Goal: Task Accomplishment & Management: Use online tool/utility

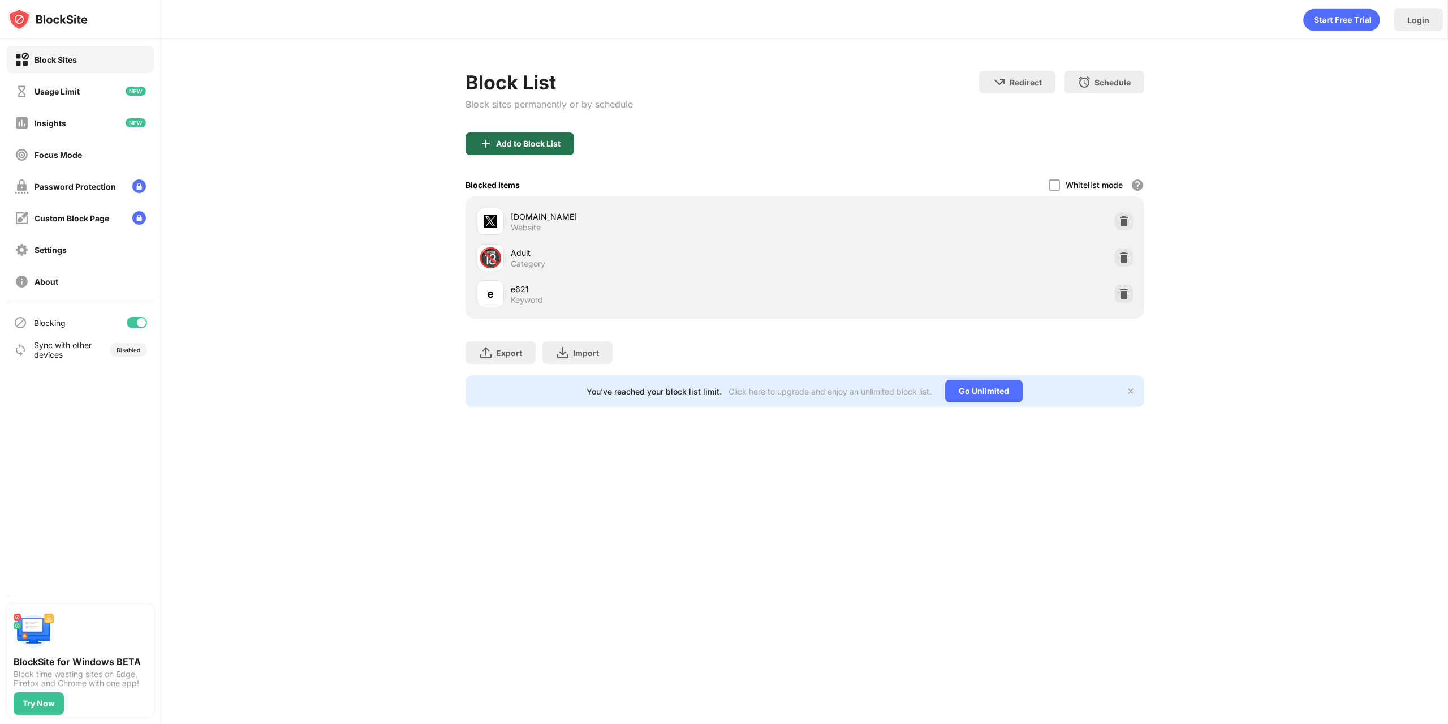
click at [541, 140] on div "Add to Block List" at bounding box center [528, 143] width 65 height 9
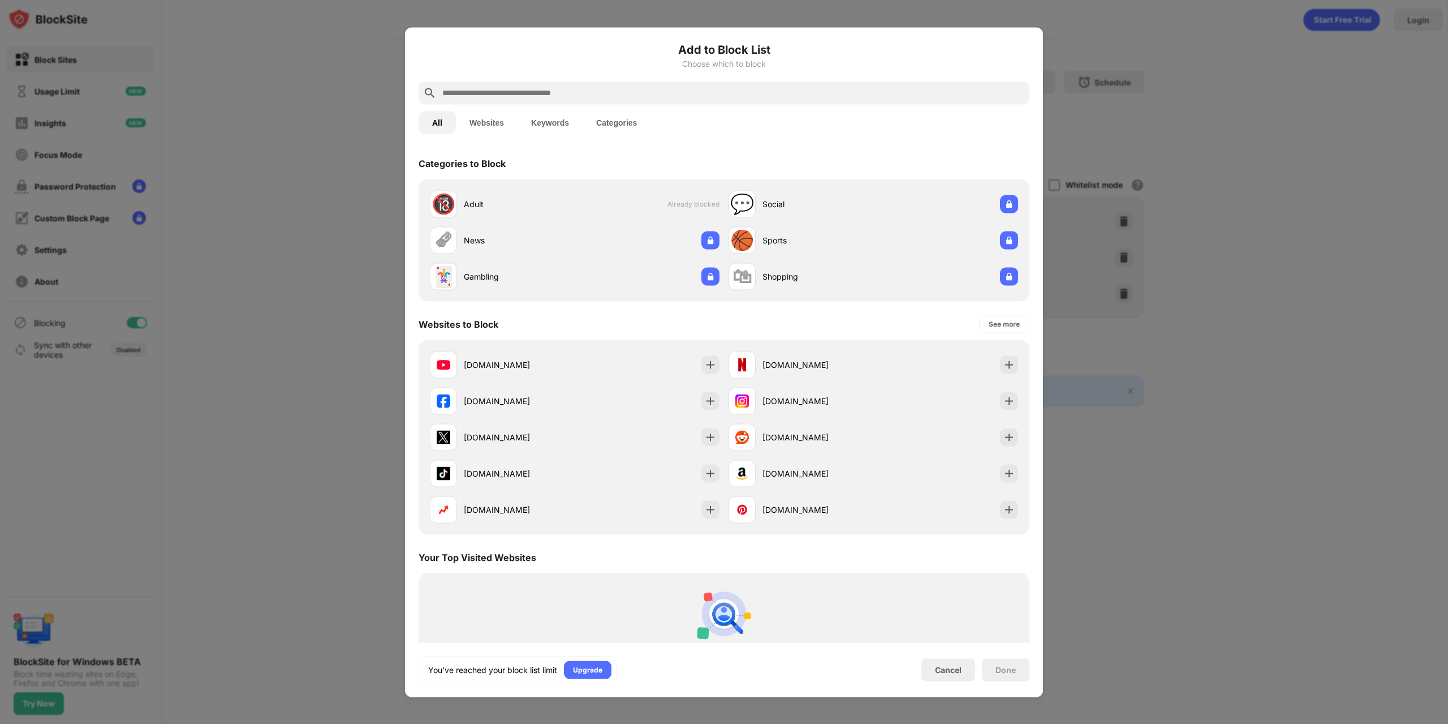
click at [544, 97] on input "text" at bounding box center [733, 93] width 584 height 14
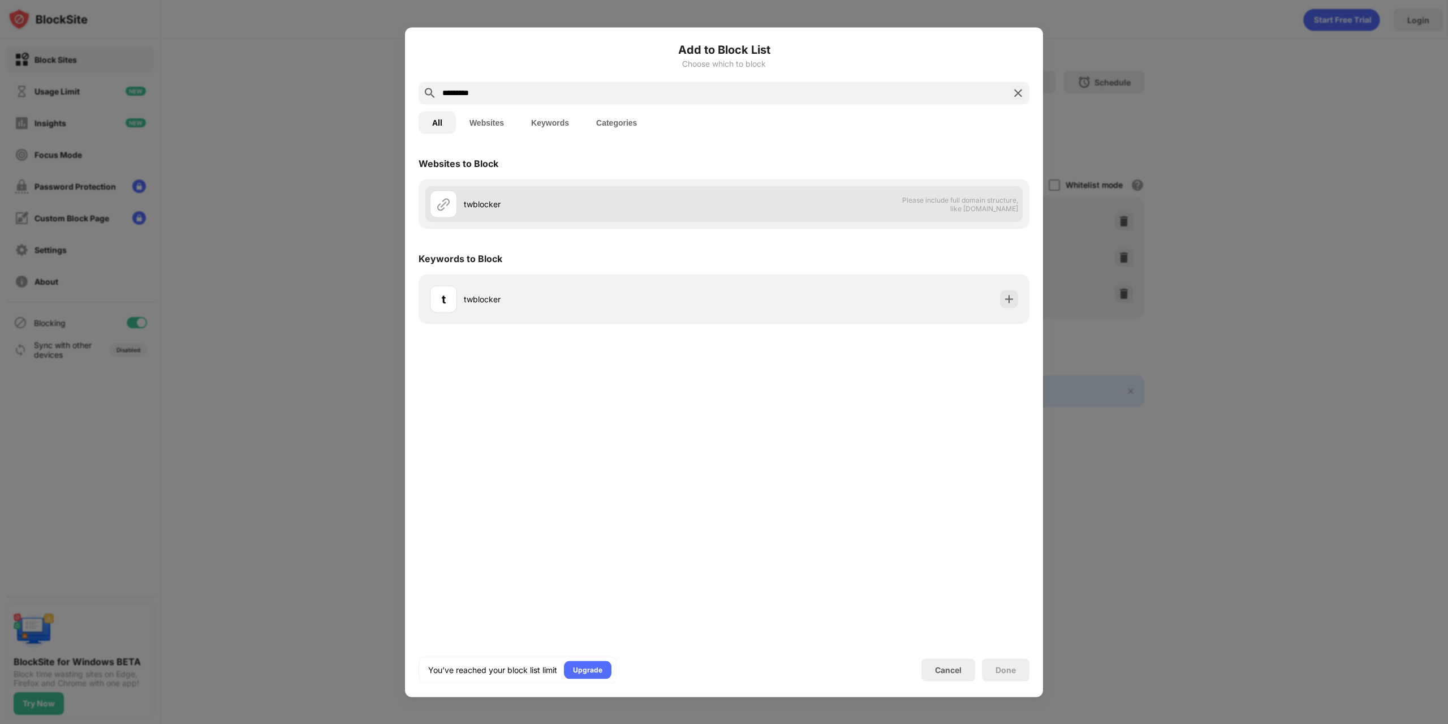
click at [448, 205] on img at bounding box center [444, 204] width 14 height 14
drag, startPoint x: 538, startPoint y: 94, endPoint x: 450, endPoint y: 99, distance: 87.3
click at [450, 99] on input "*********" at bounding box center [724, 93] width 566 height 14
type input "*********"
click at [446, 204] on img at bounding box center [444, 204] width 14 height 14
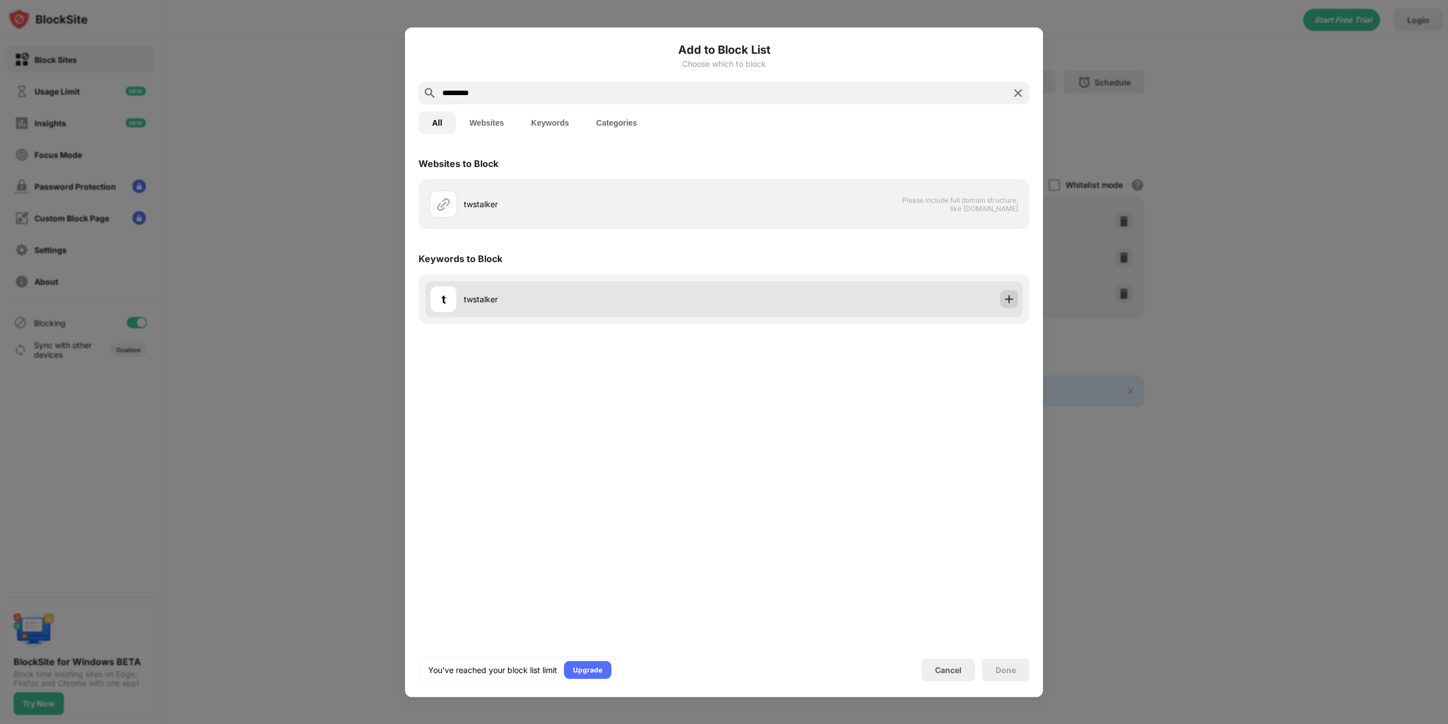
click at [1004, 300] on img at bounding box center [1009, 298] width 11 height 11
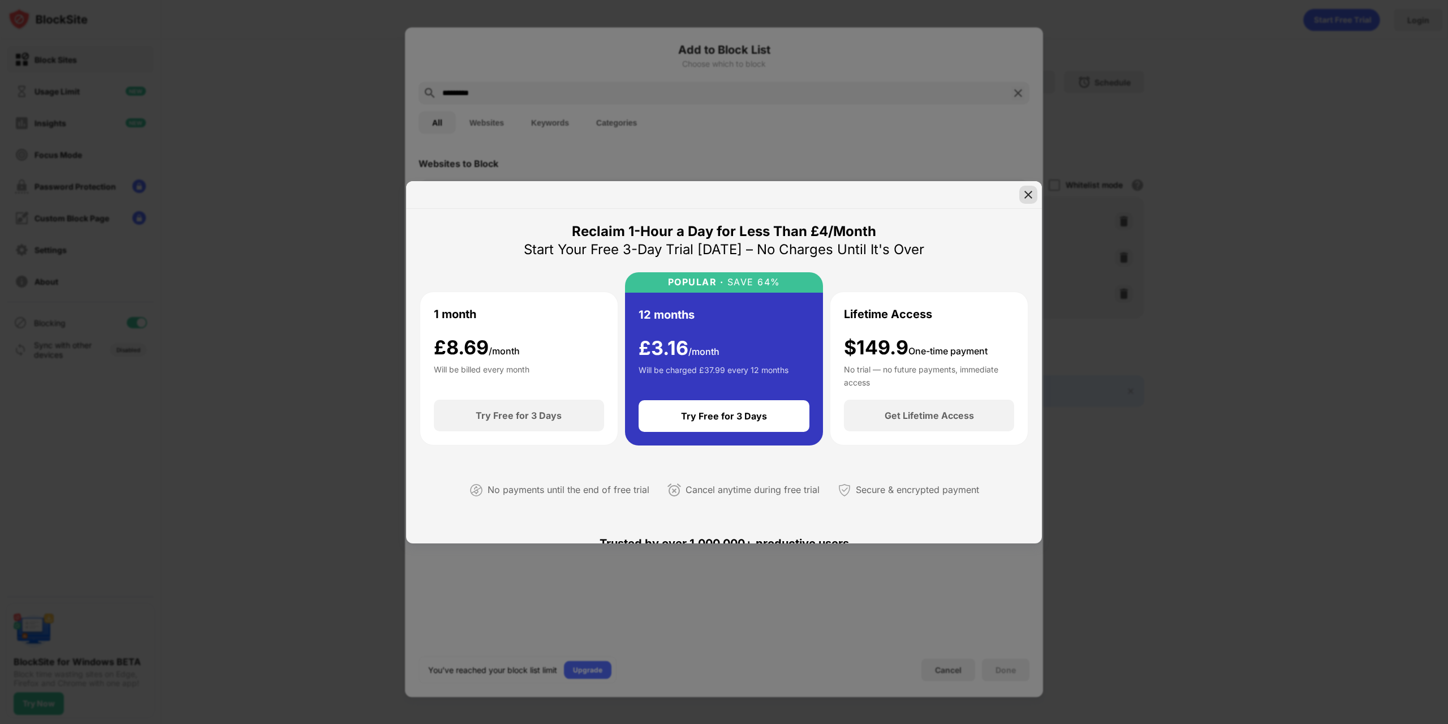
click at [1025, 197] on img at bounding box center [1028, 194] width 11 height 11
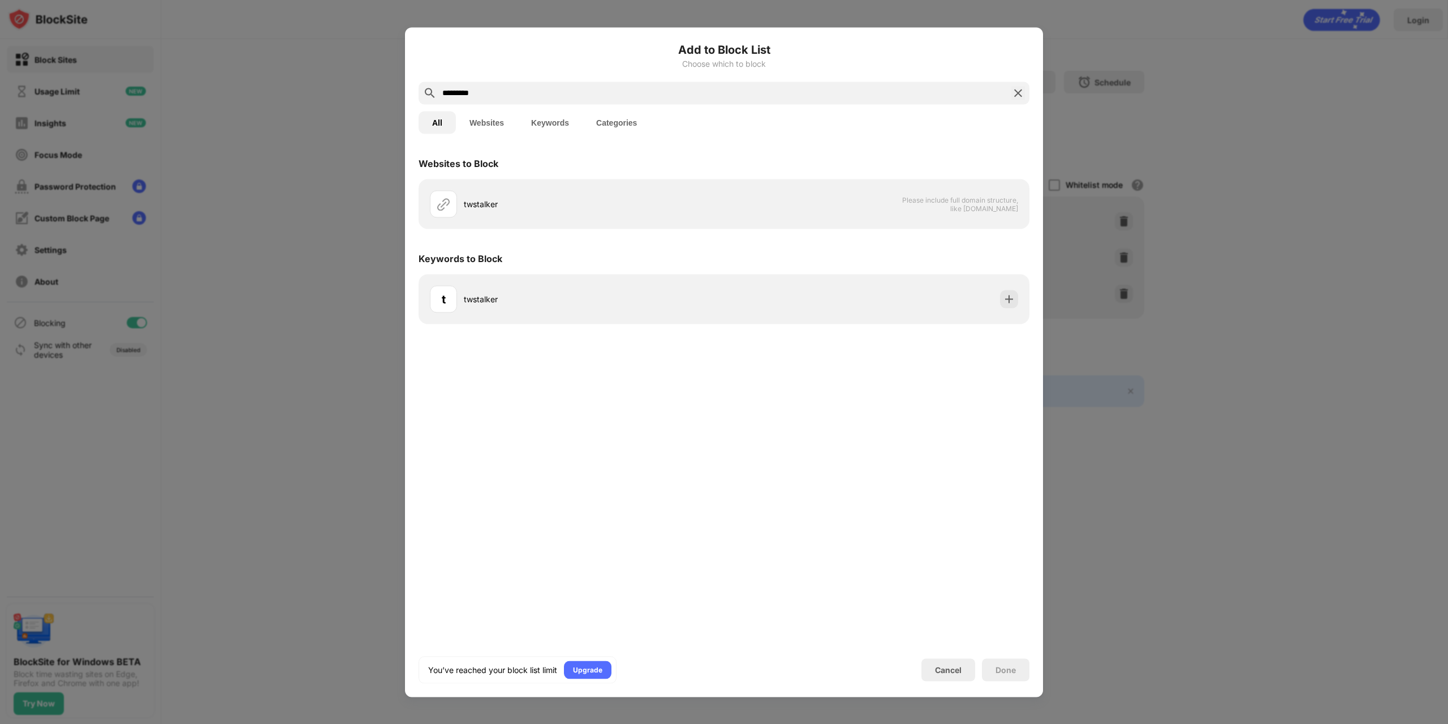
drag, startPoint x: 1448, startPoint y: 285, endPoint x: 1411, endPoint y: 269, distance: 40.0
click at [1444, 284] on div at bounding box center [724, 362] width 1448 height 724
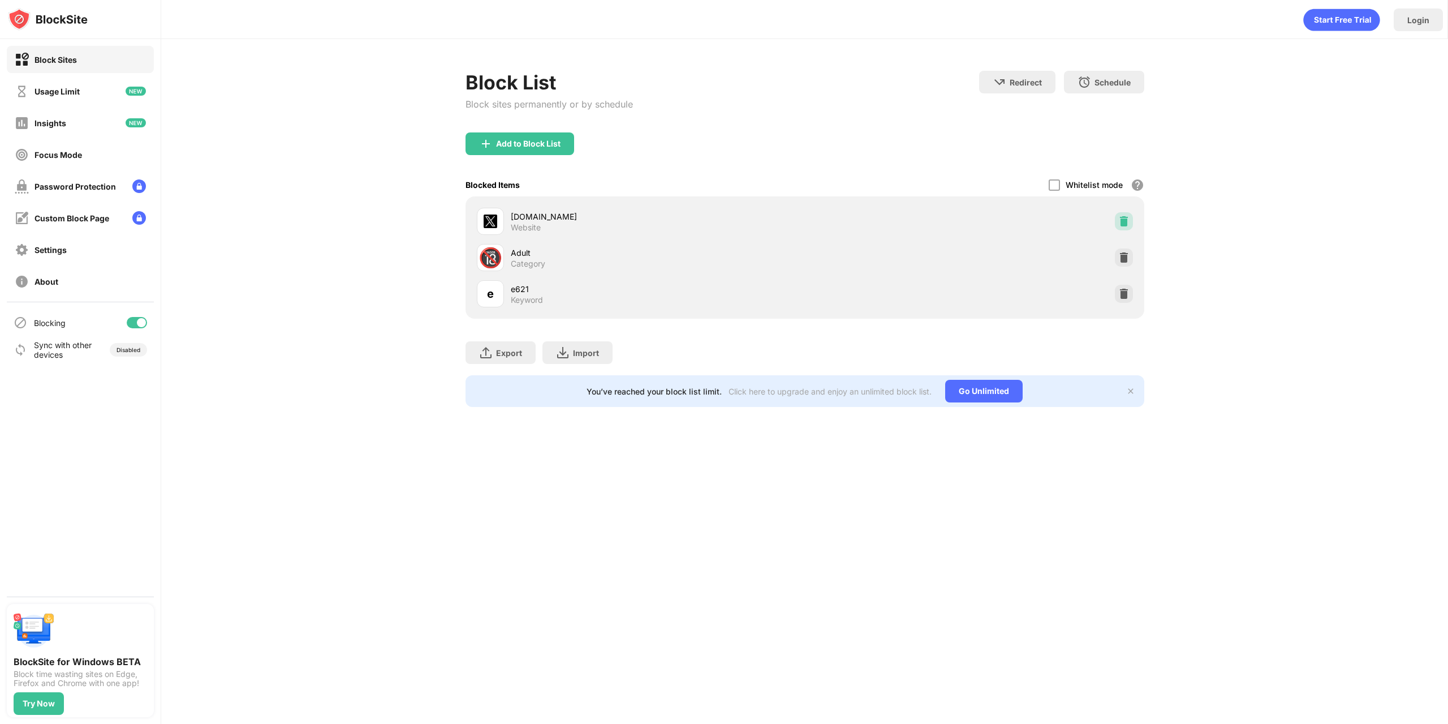
click at [1128, 220] on img at bounding box center [1124, 221] width 11 height 11
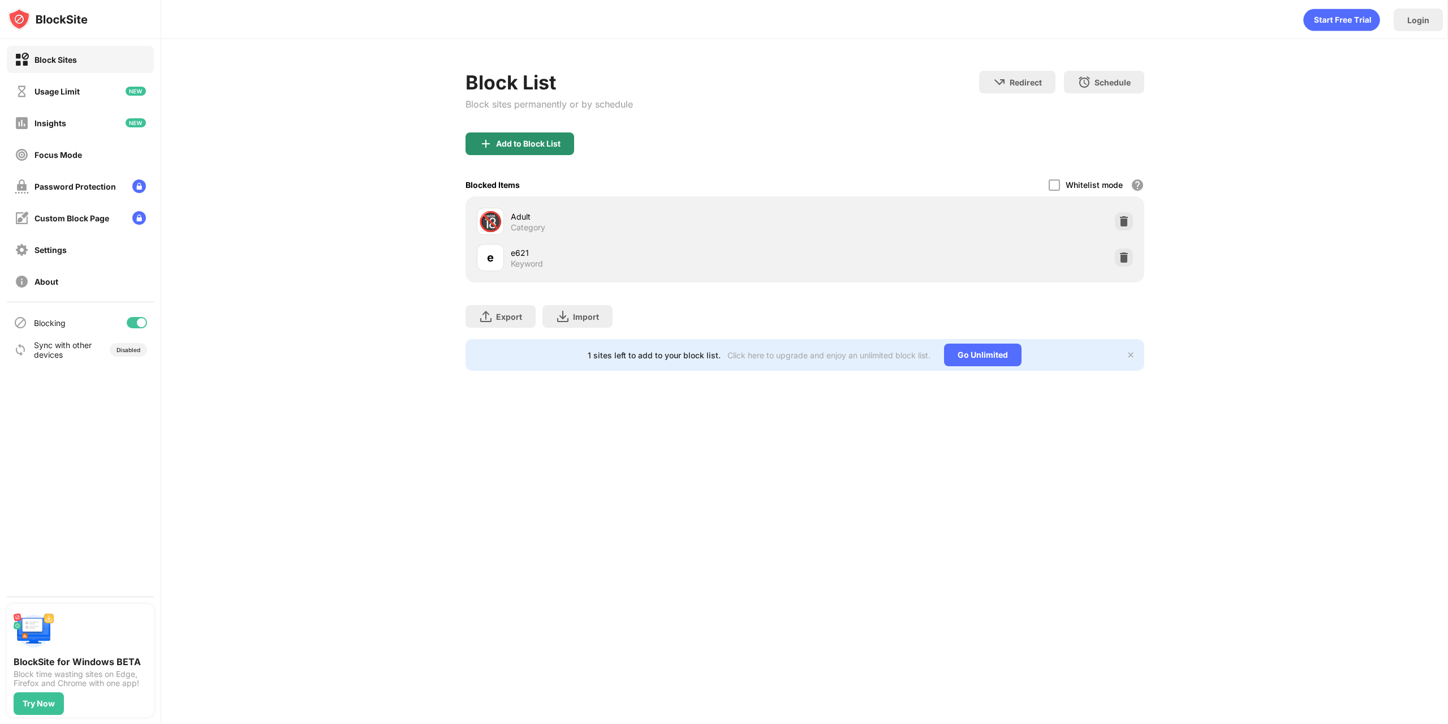
click at [522, 144] on div "Add to Block List" at bounding box center [528, 143] width 65 height 9
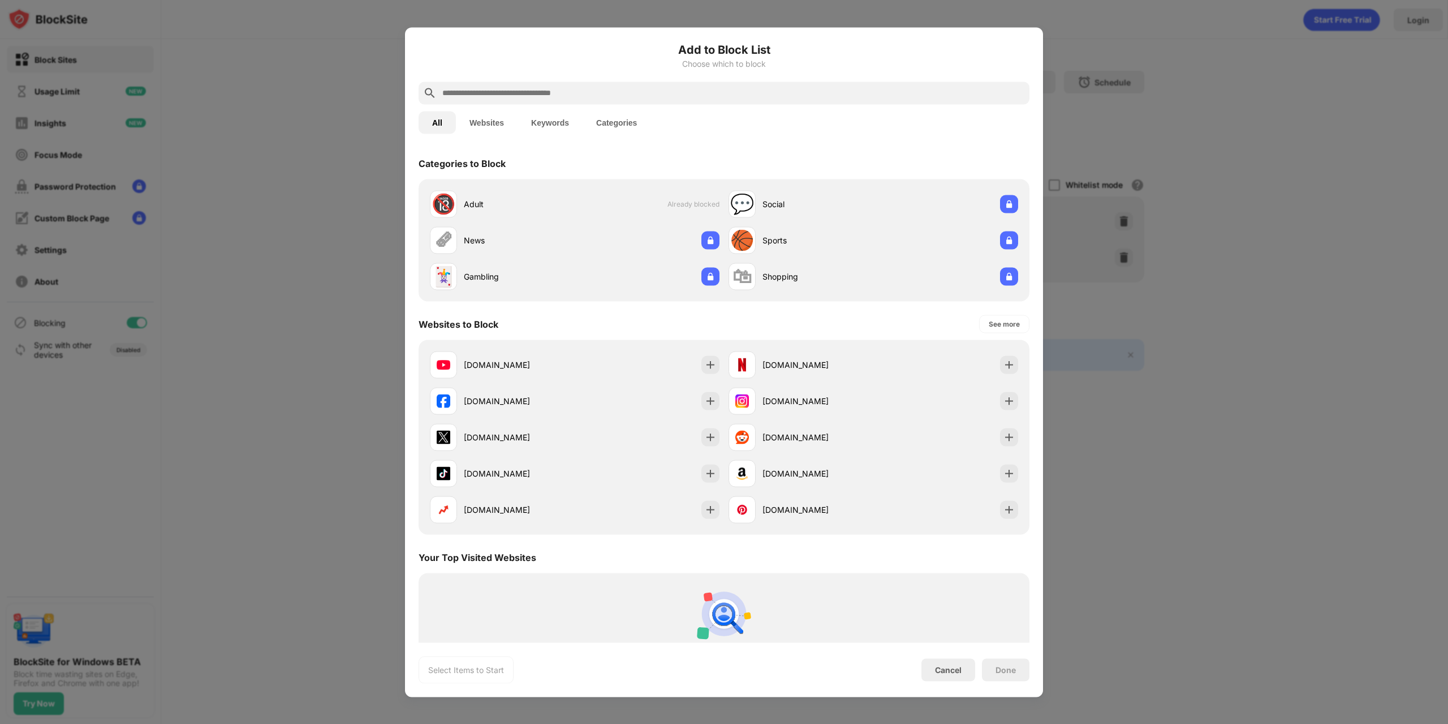
click at [634, 105] on div "All Websites Keywords Categories" at bounding box center [724, 122] width 611 height 36
click at [634, 94] on input "text" at bounding box center [733, 93] width 584 height 14
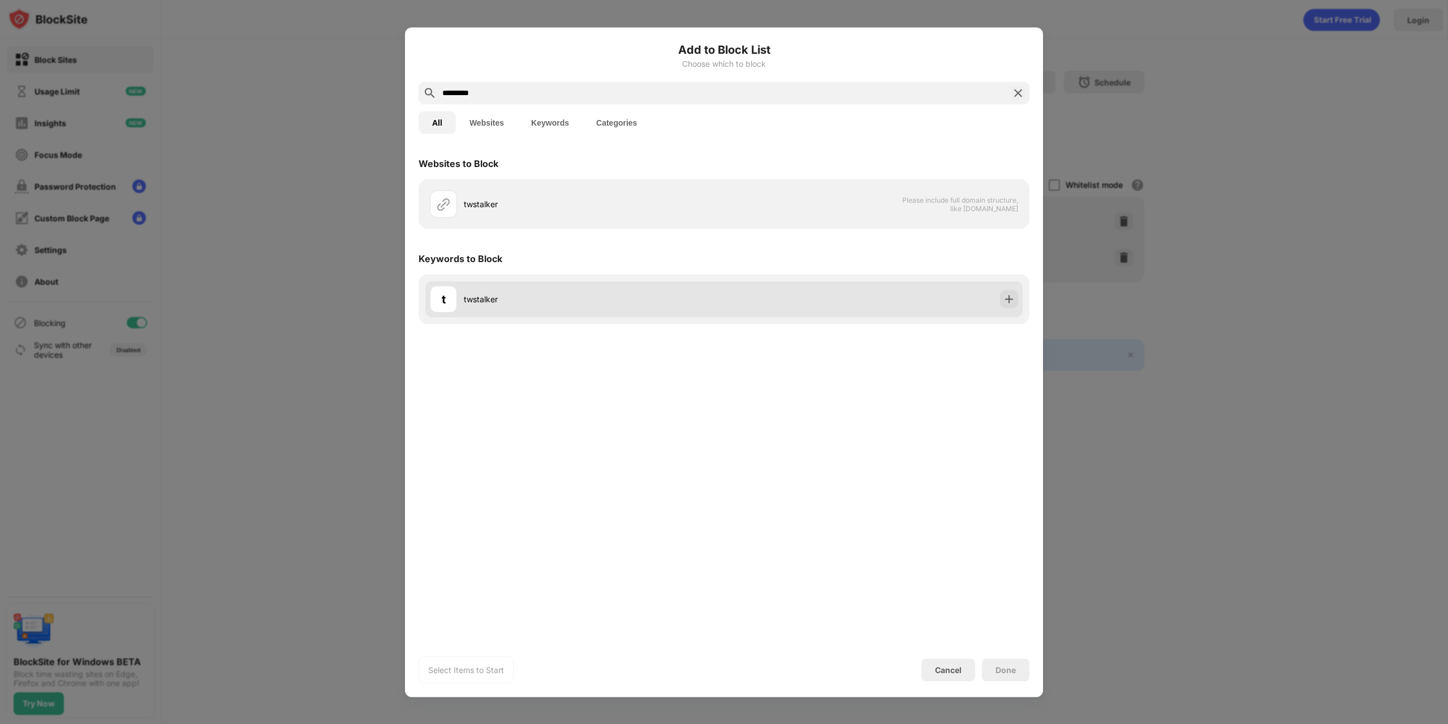
type input "*********"
click at [1009, 296] on img at bounding box center [1009, 298] width 11 height 11
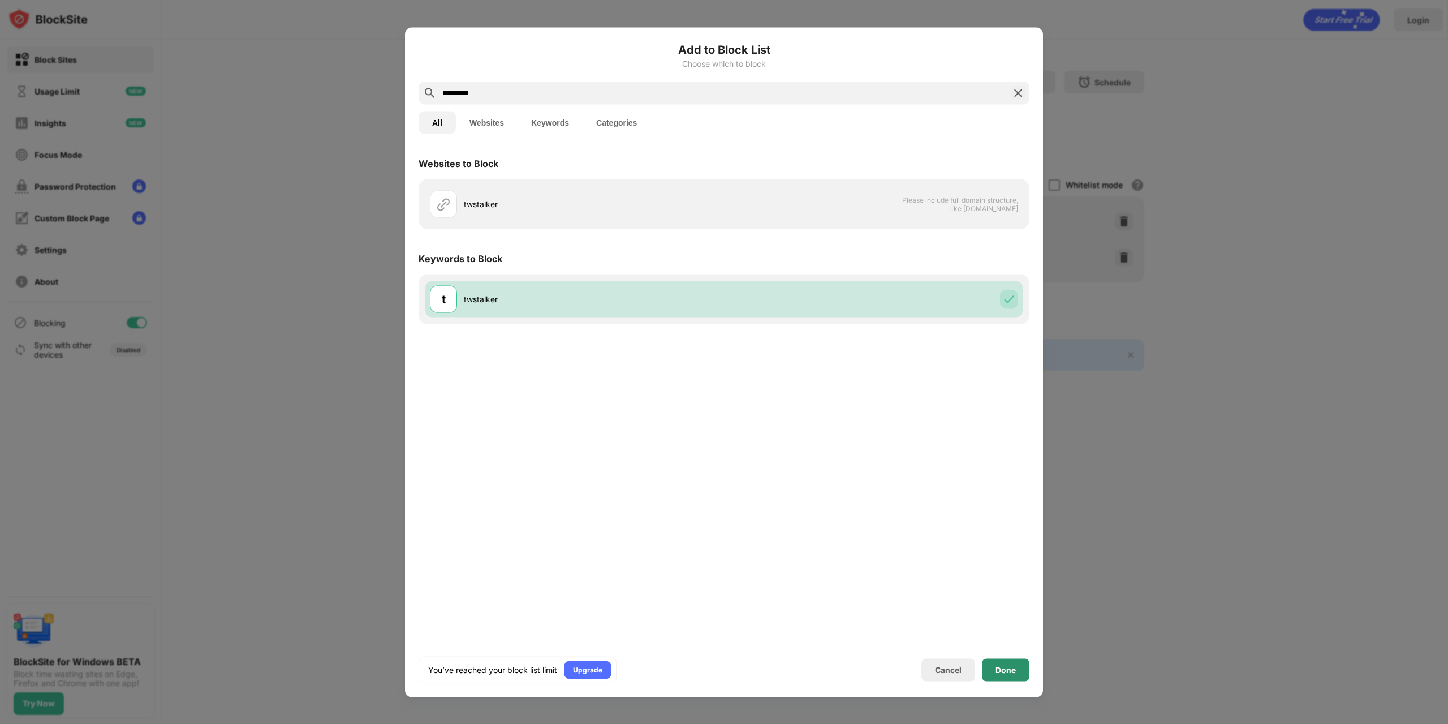
click at [1005, 659] on div "Done" at bounding box center [1006, 669] width 48 height 23
